Goal: Navigation & Orientation: Find specific page/section

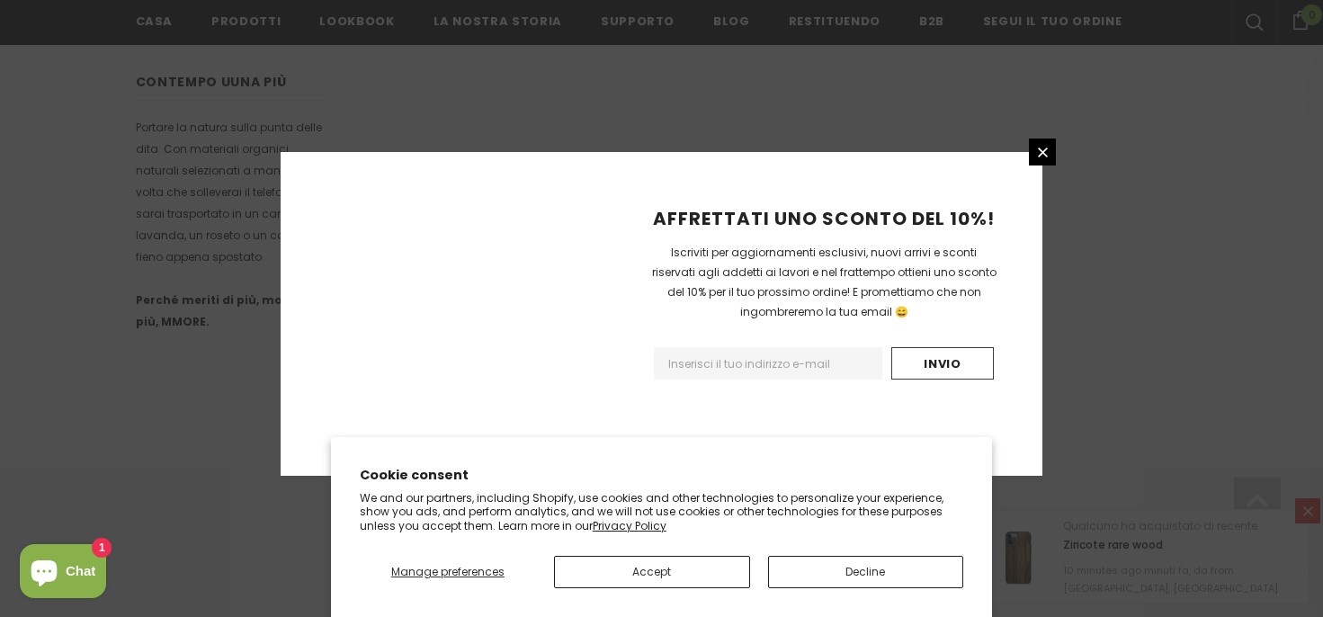
scroll to position [1227, 0]
